Goal: Task Accomplishment & Management: Manage account settings

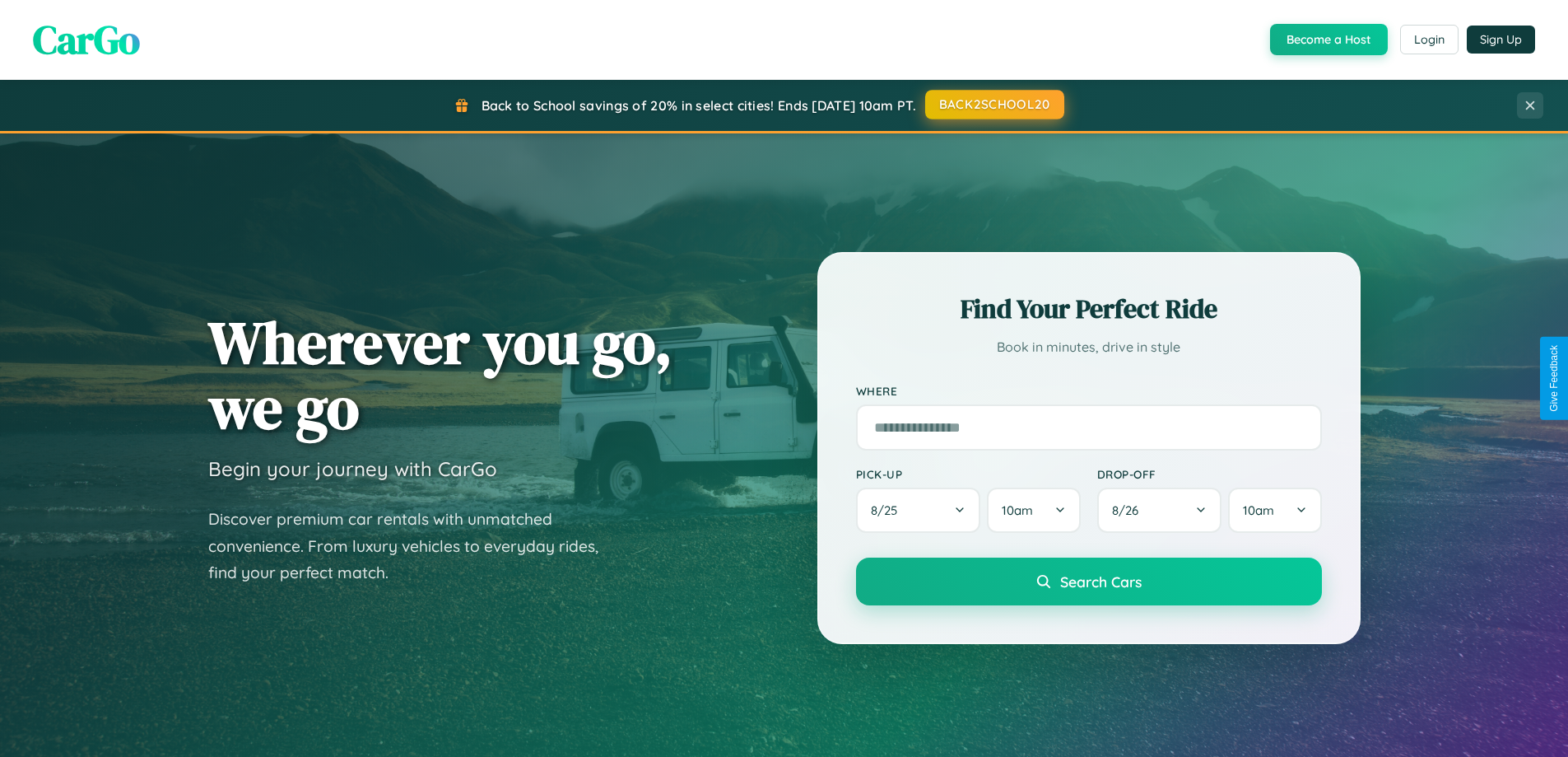
click at [993, 104] on button "BACK2SCHOOL20" at bounding box center [994, 104] width 139 height 30
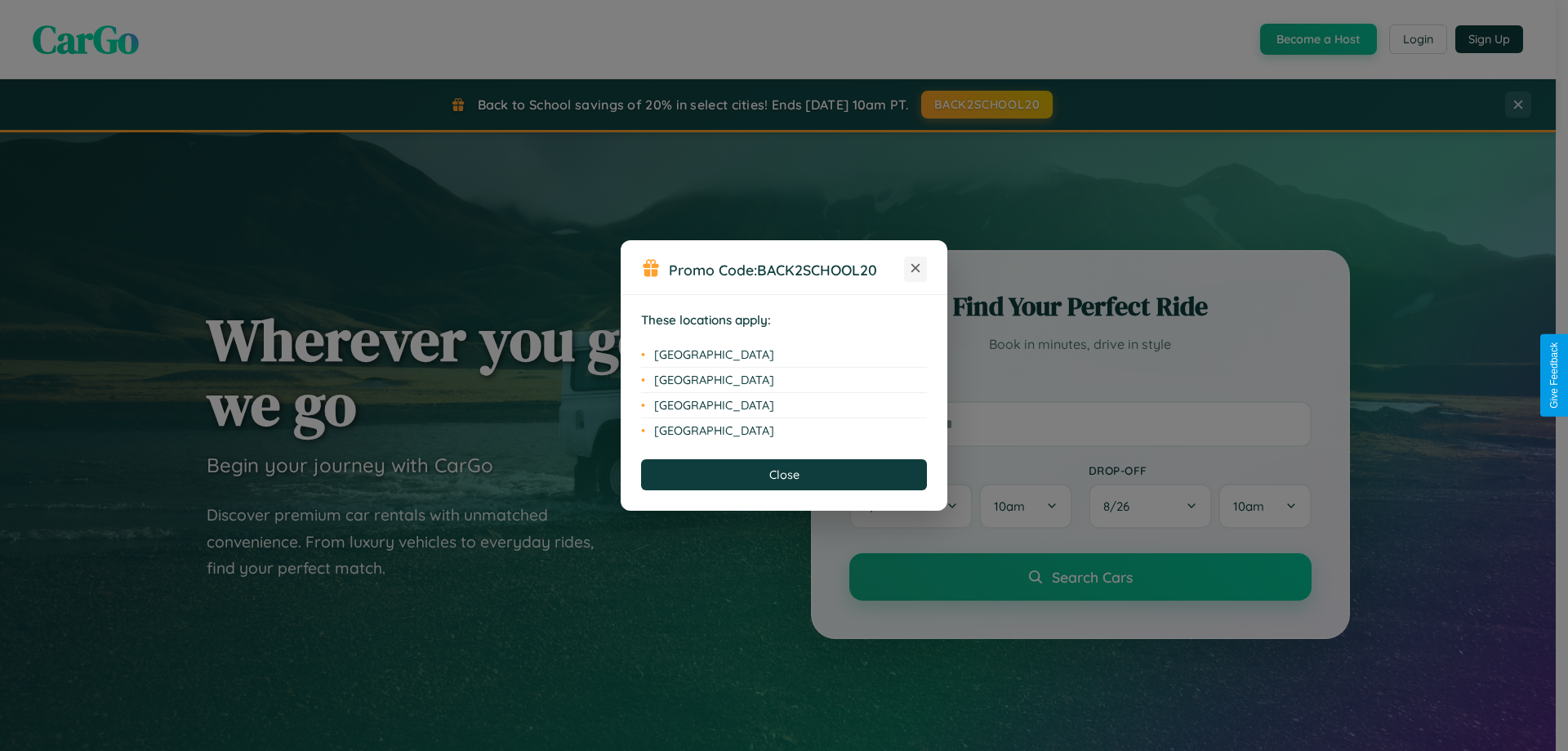
click at [915, 269] on icon at bounding box center [916, 268] width 9 height 9
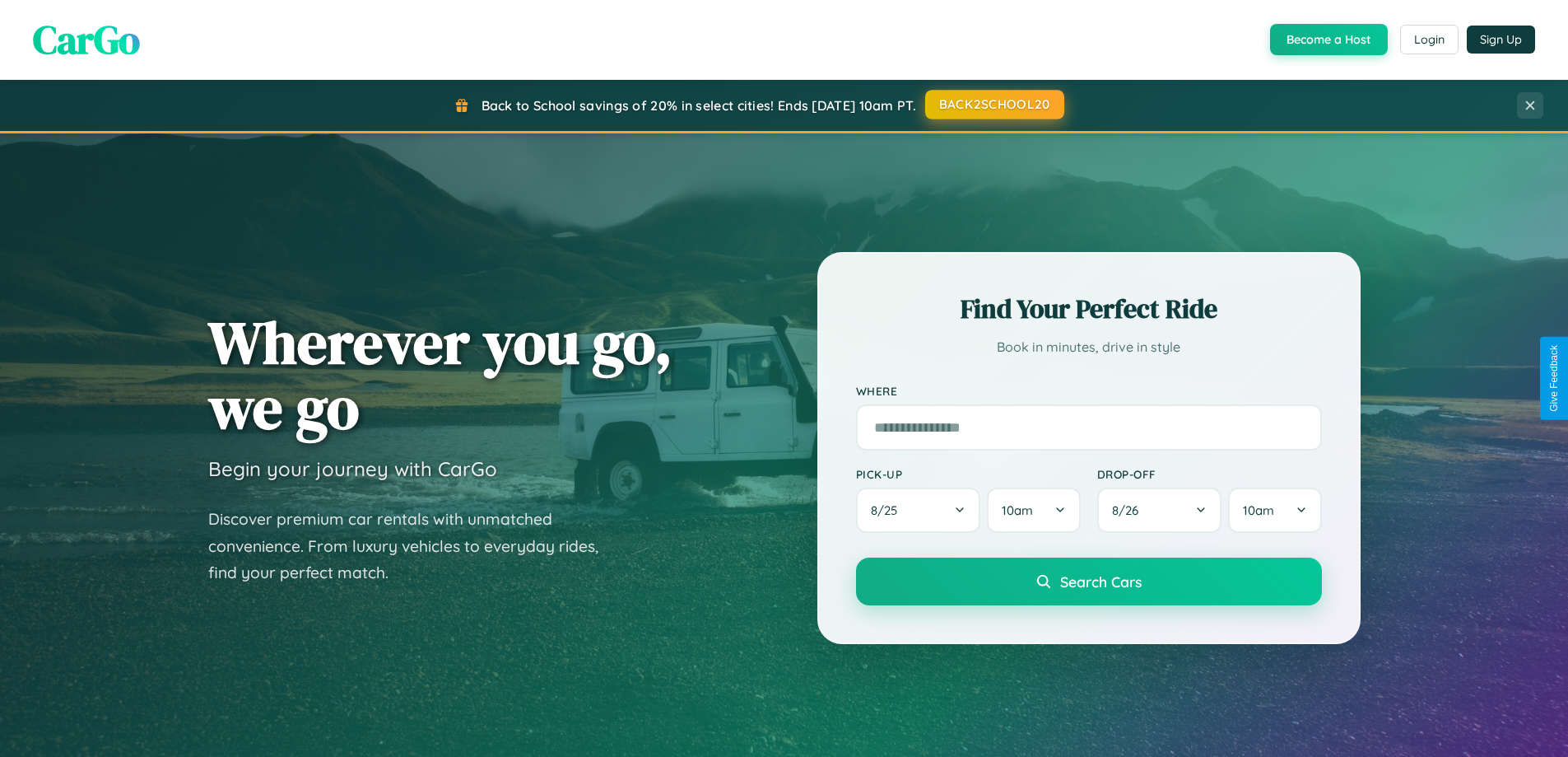
click at [993, 104] on button "BACK2SCHOOL20" at bounding box center [994, 104] width 139 height 30
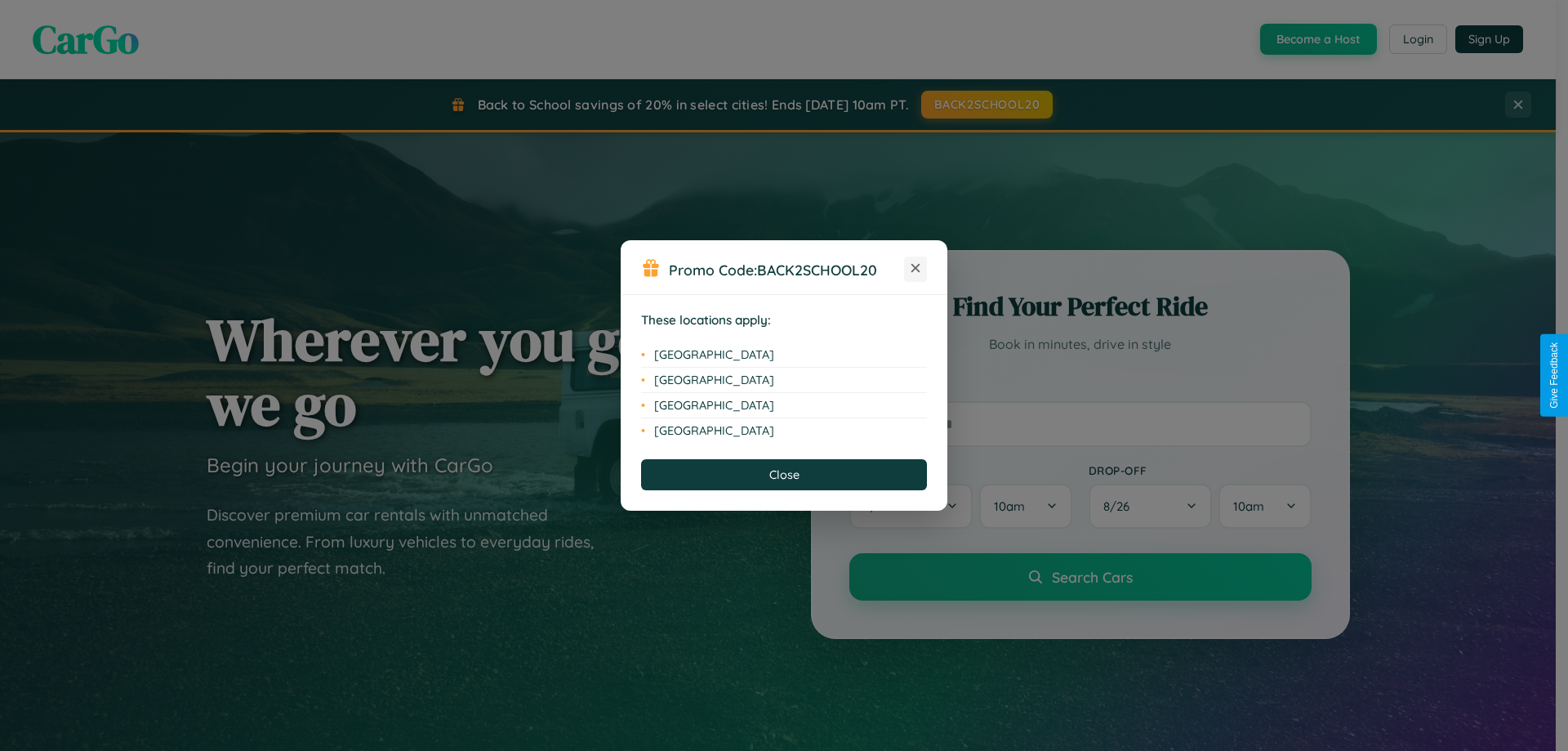
click at [915, 269] on icon at bounding box center [916, 268] width 9 height 9
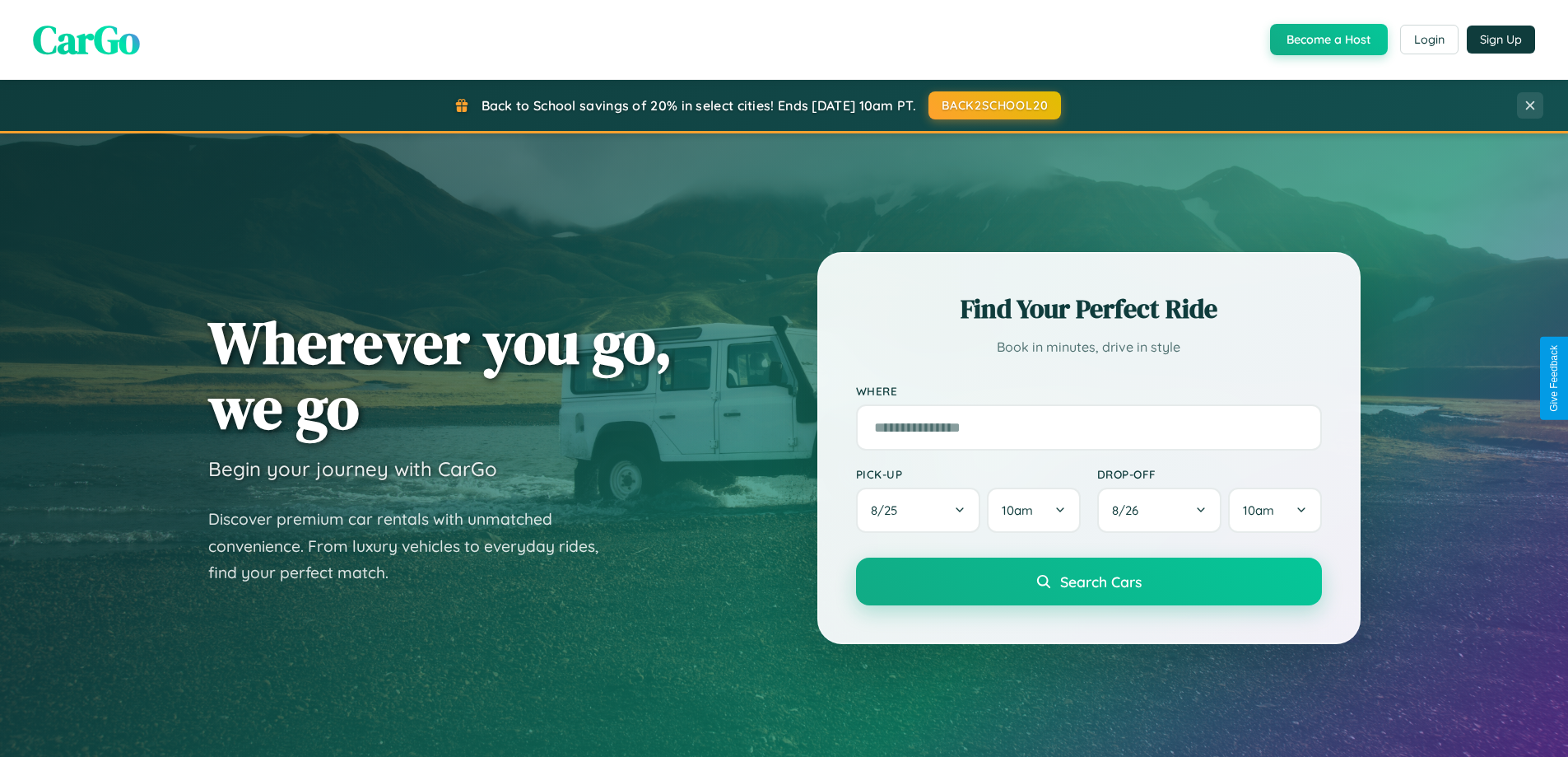
scroll to position [1133, 0]
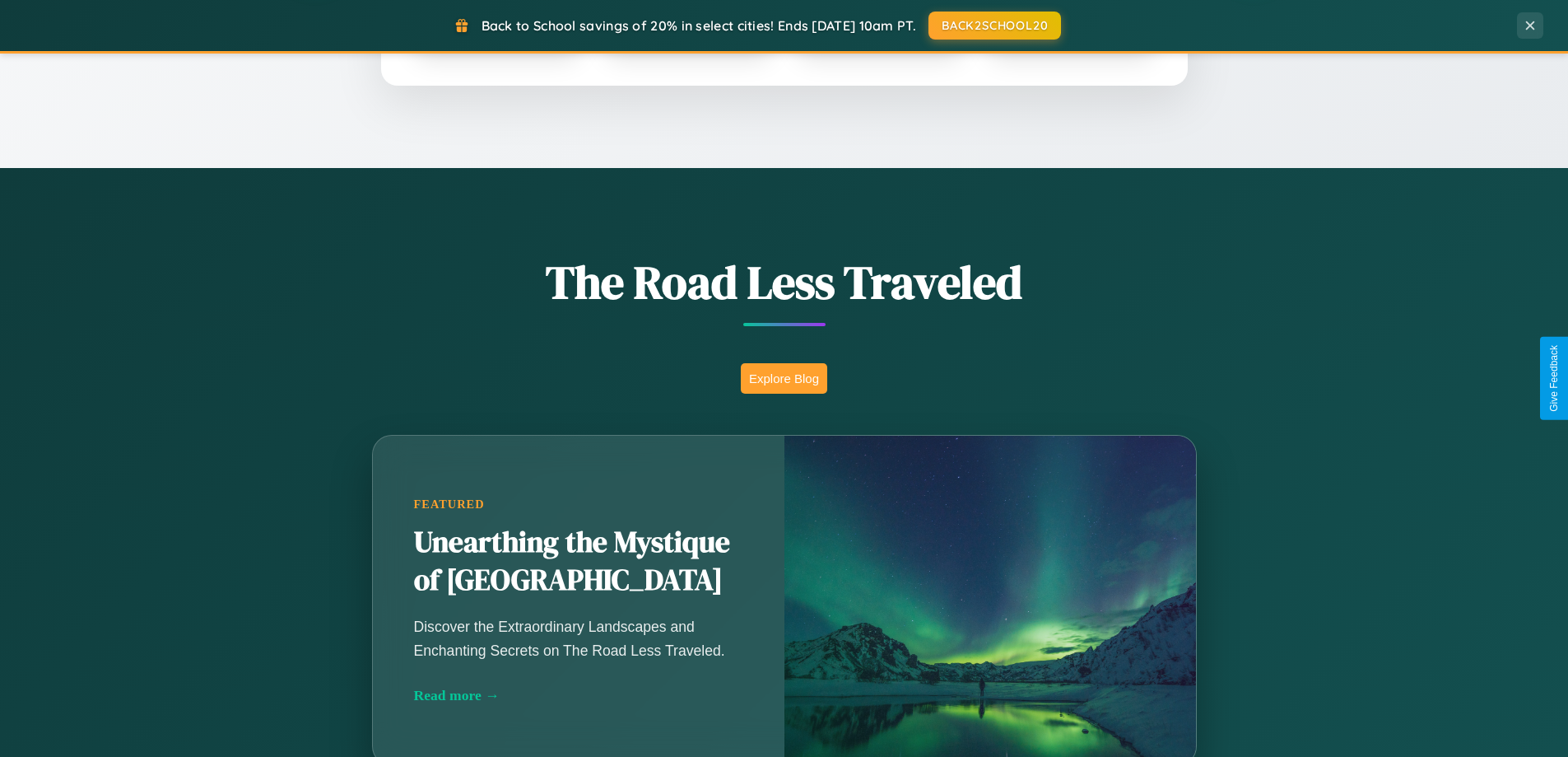
click at [784, 378] on button "Explore Blog" at bounding box center [784, 378] width 87 height 31
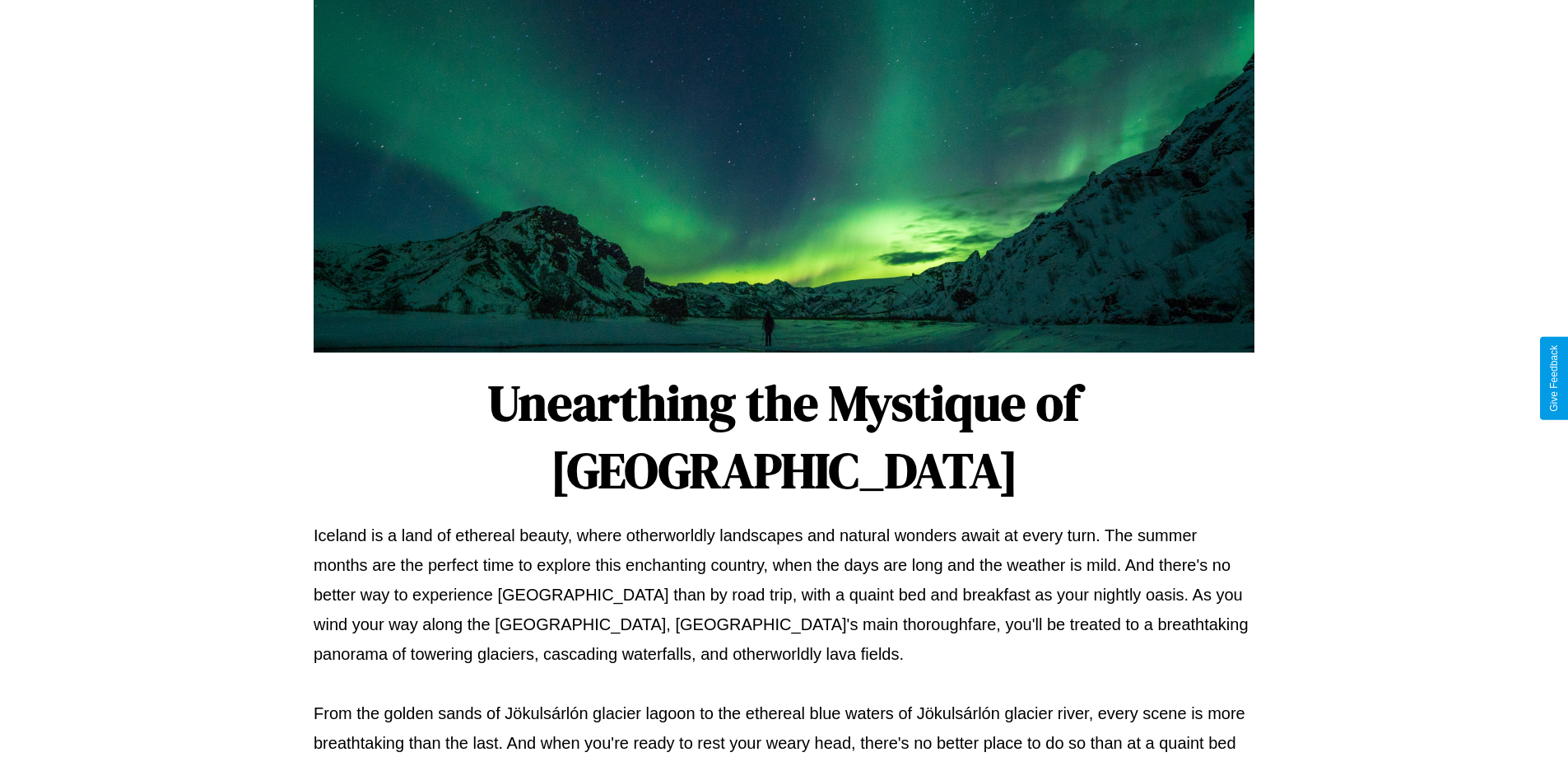
scroll to position [532, 0]
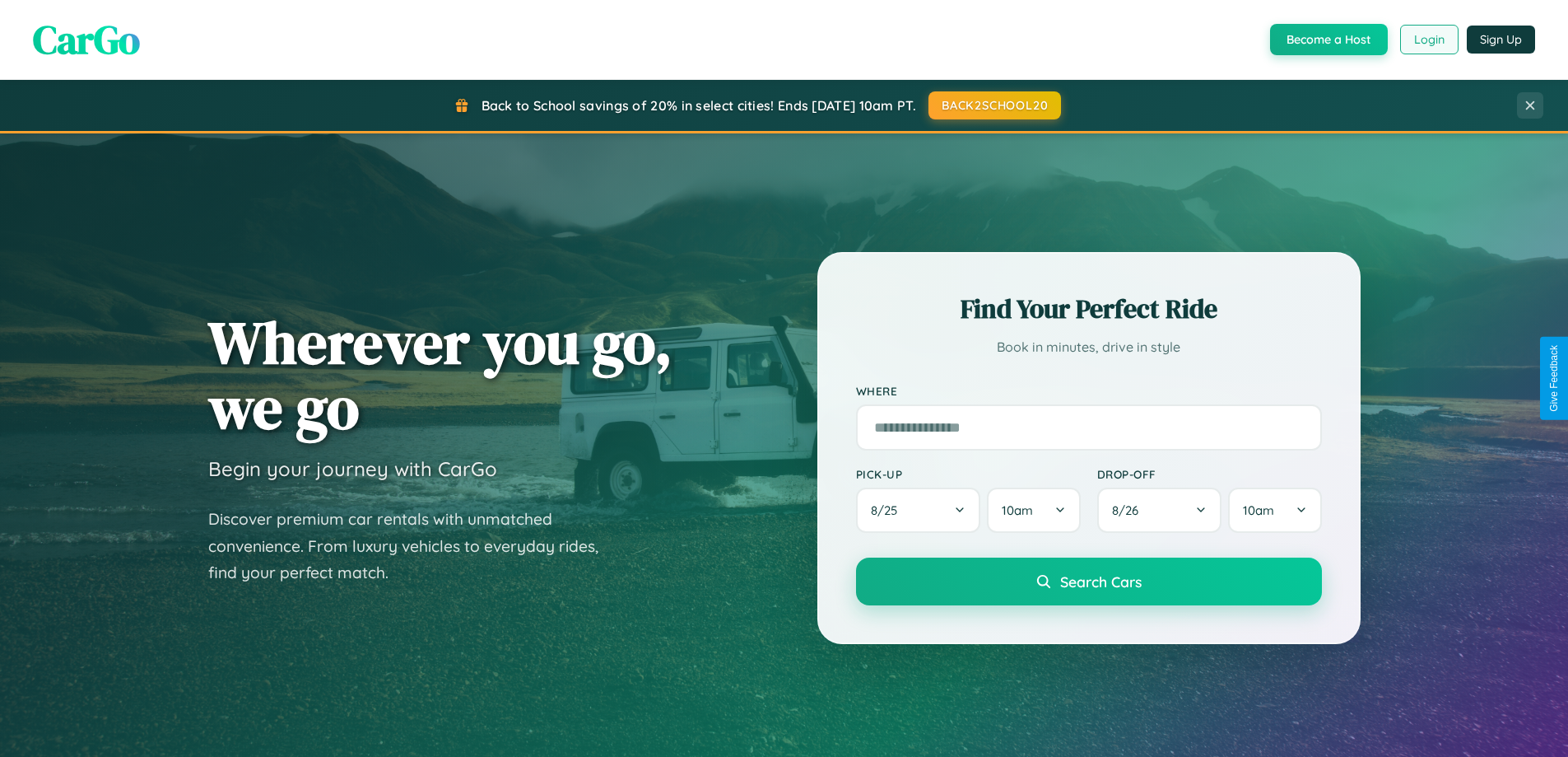
click at [1427, 39] on button "Login" at bounding box center [1428, 39] width 59 height 30
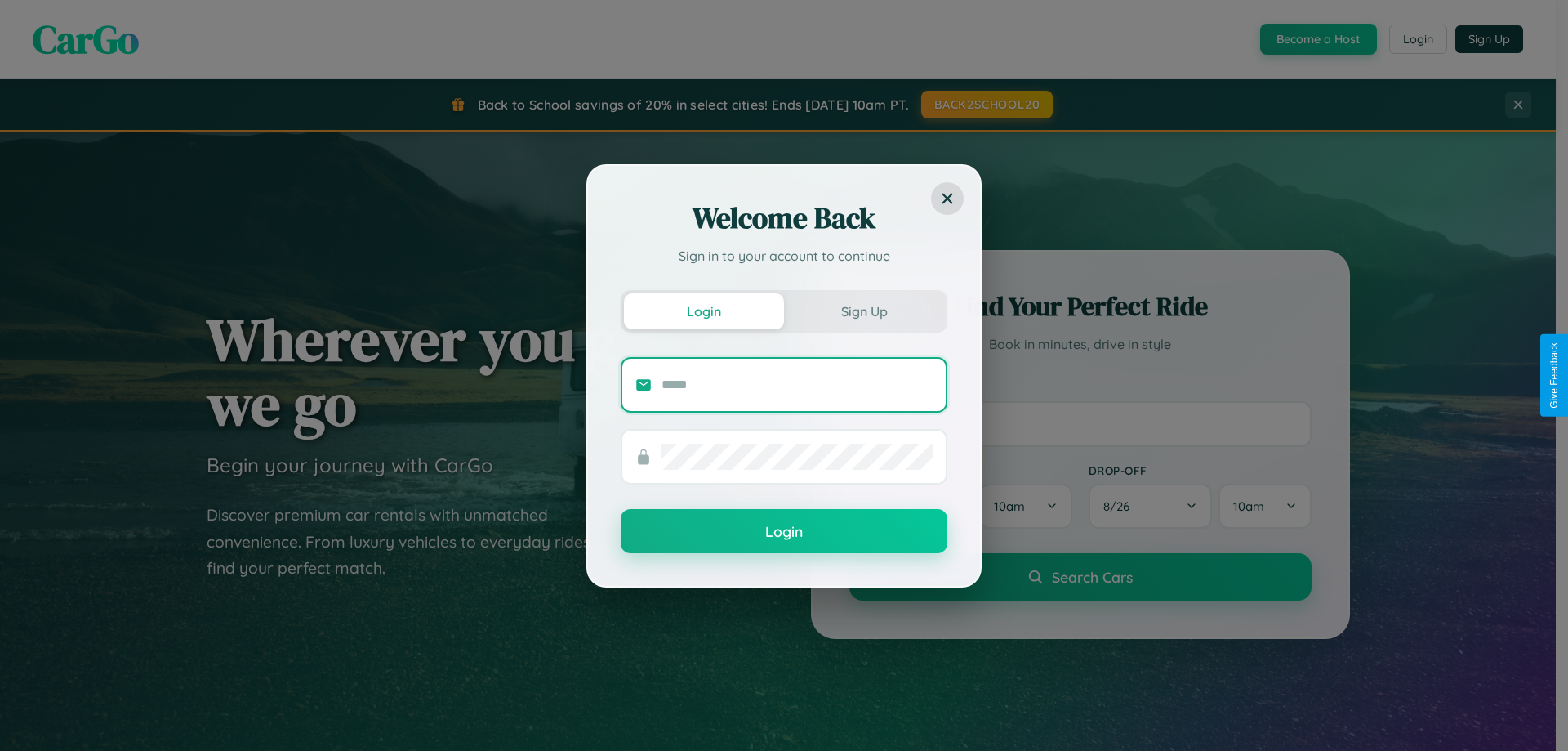
click at [797, 384] on input "text" at bounding box center [796, 385] width 271 height 26
type input "**********"
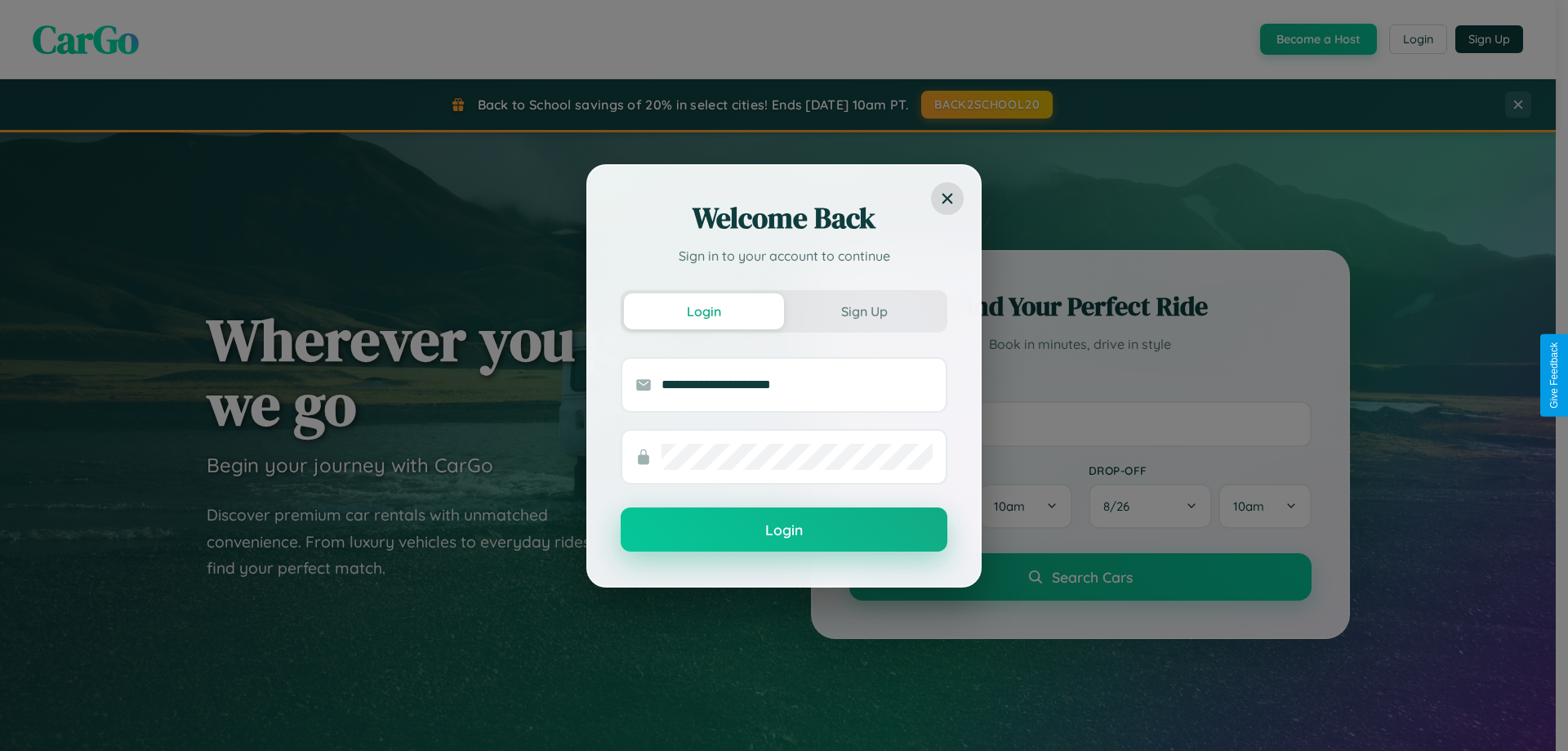
click at [784, 530] on button "Login" at bounding box center [783, 530] width 326 height 44
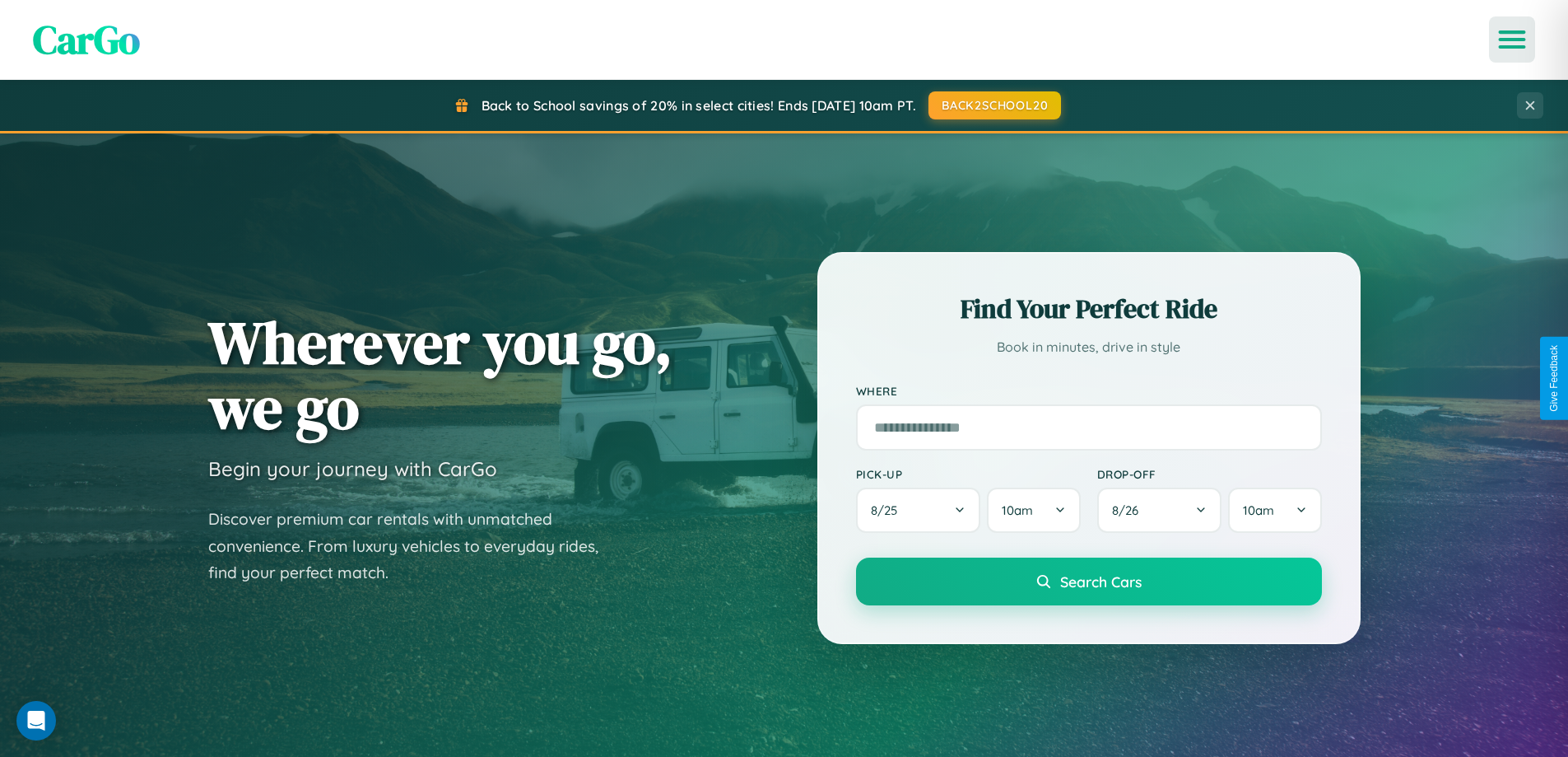
click at [1512, 39] on icon "Open menu" at bounding box center [1512, 39] width 24 height 15
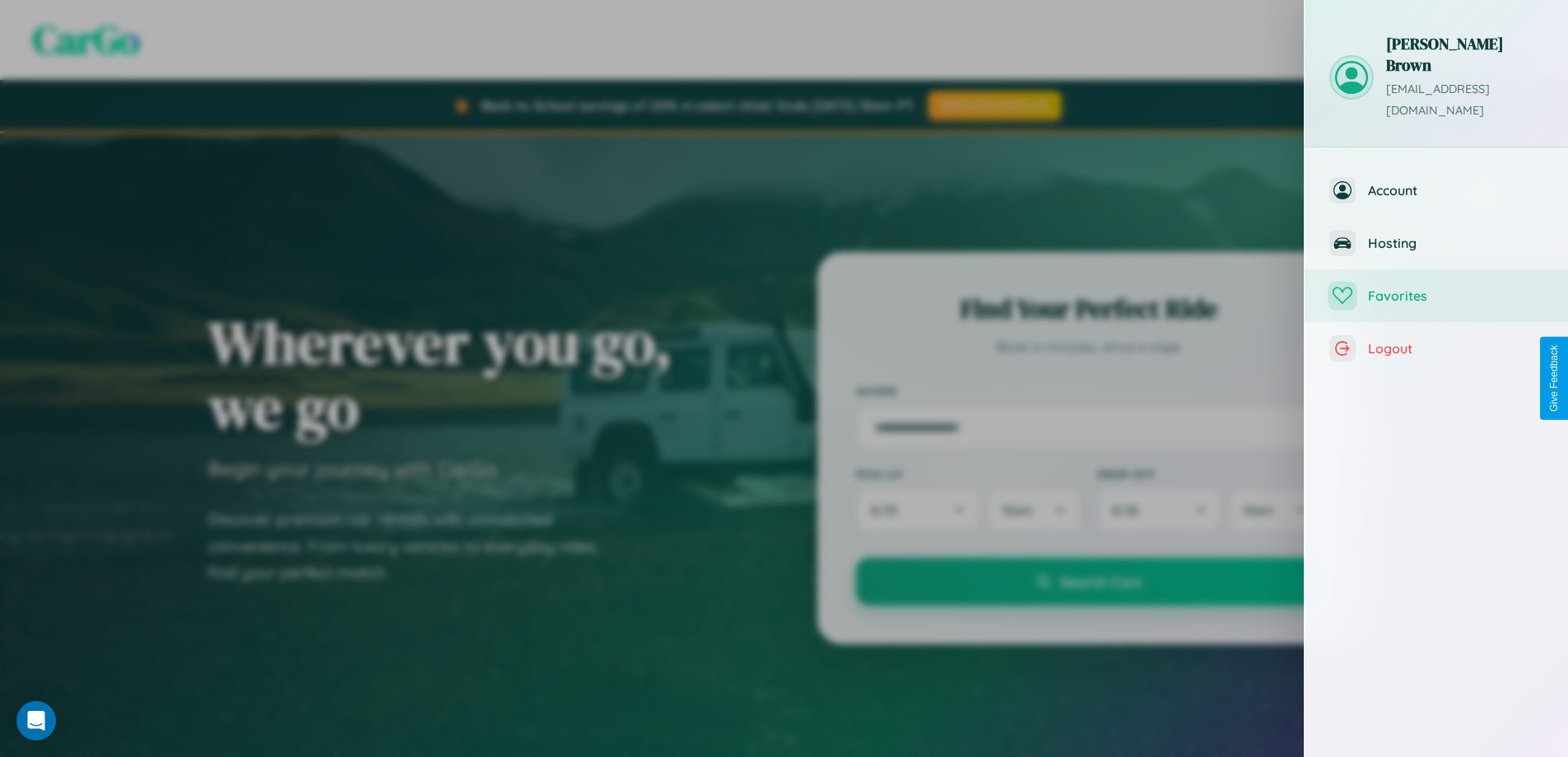
click at [1436, 287] on span "Favorites" at bounding box center [1455, 296] width 175 height 17
